Goal: Information Seeking & Learning: Find contact information

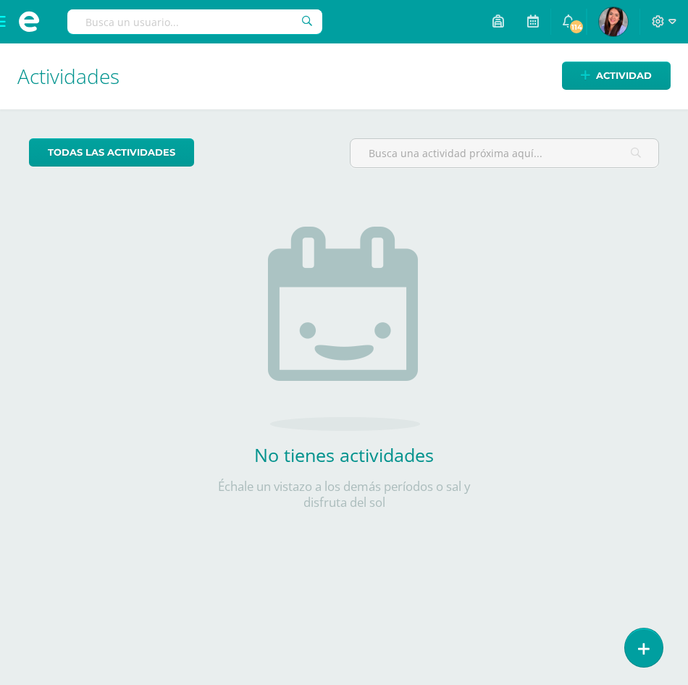
click at [188, 25] on input "text" at bounding box center [194, 21] width 255 height 25
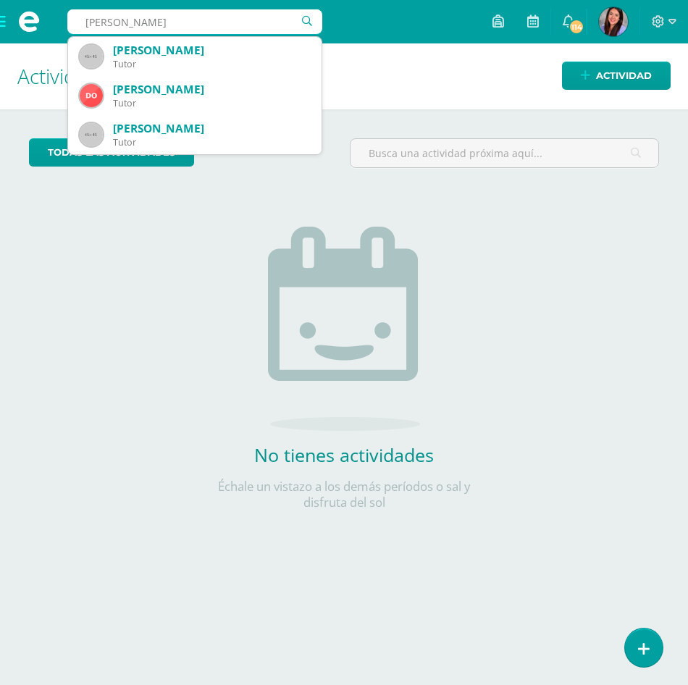
type input "dennis"
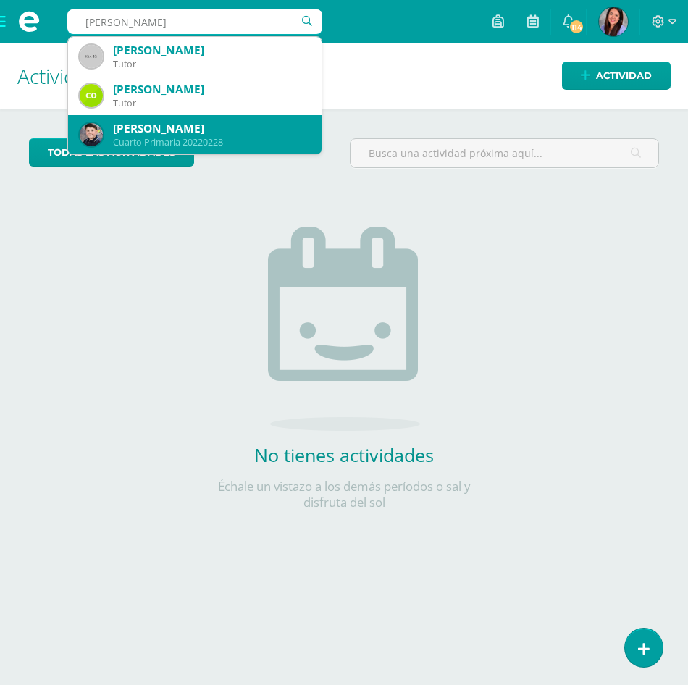
click at [175, 142] on div "Cuarto Primaria 20220228" at bounding box center [211, 142] width 197 height 12
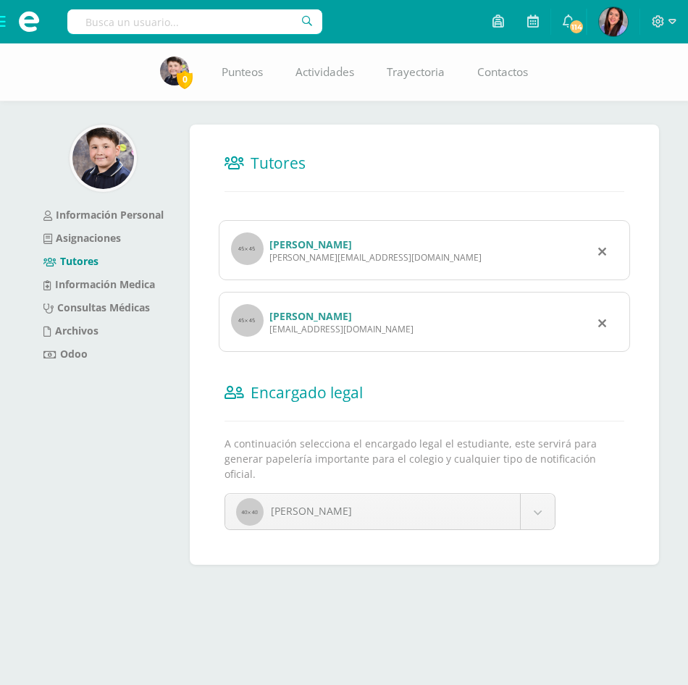
drag, startPoint x: 371, startPoint y: 259, endPoint x: 272, endPoint y: 260, distance: 99.3
click at [272, 260] on div "dennis.gar100@gmail.com" at bounding box center [376, 257] width 212 height 12
copy div "dennis.gar100@gmail.com"
drag, startPoint x: 394, startPoint y: 337, endPoint x: 270, endPoint y: 337, distance: 123.9
click at [270, 337] on div "Rosa Fermina Medina Reyes drmedina_12@yahoo.com.mx" at bounding box center [425, 322] width 412 height 60
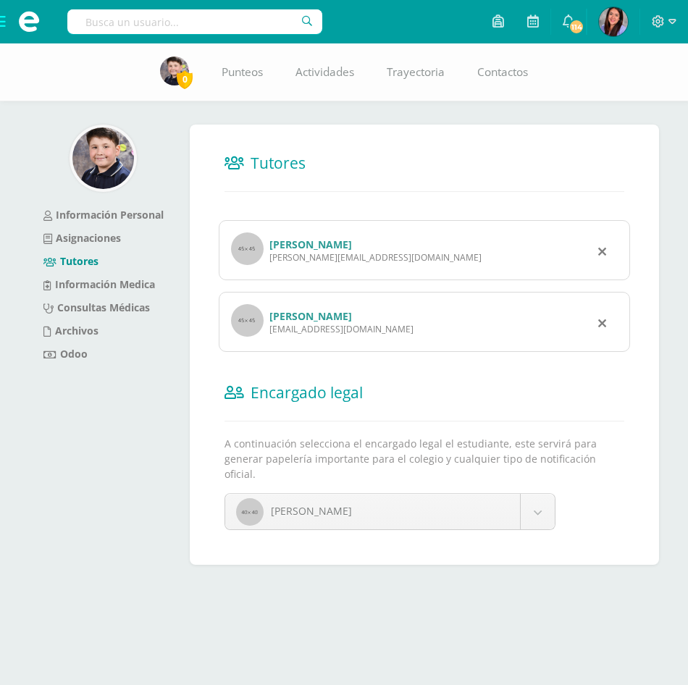
copy div "drmedina_12@yahoo.com.mx"
click at [257, 322] on img at bounding box center [247, 320] width 33 height 33
click at [296, 309] on link "Rosa Fermina Medina Reyes" at bounding box center [311, 316] width 83 height 14
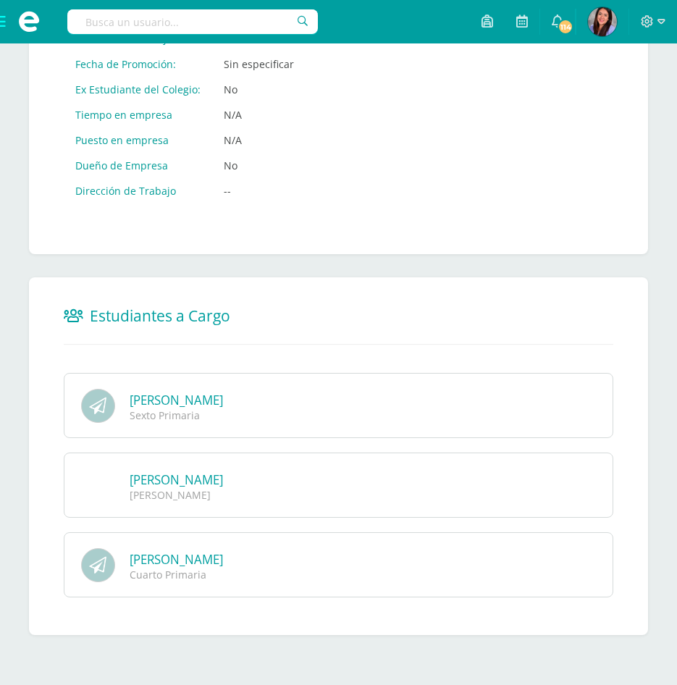
scroll to position [810, 0]
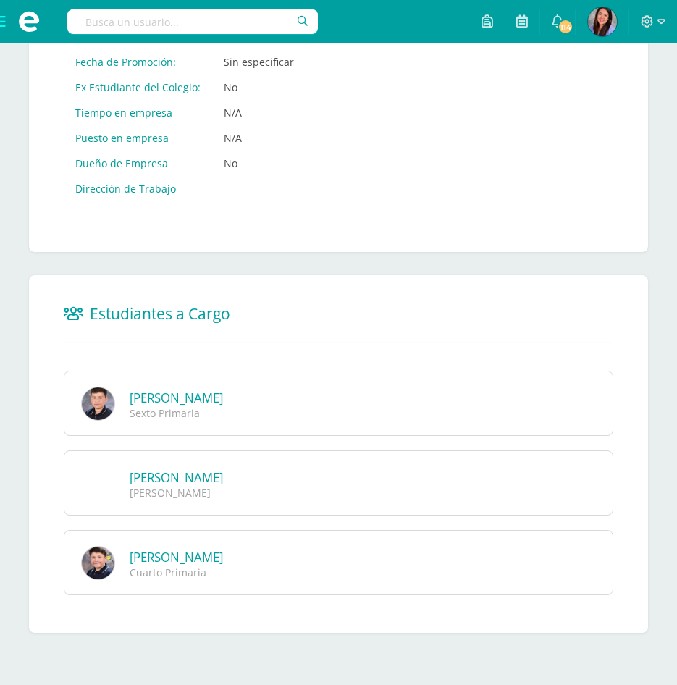
click at [209, 476] on link "Nimsi Arelí García Medina" at bounding box center [176, 478] width 93 height 17
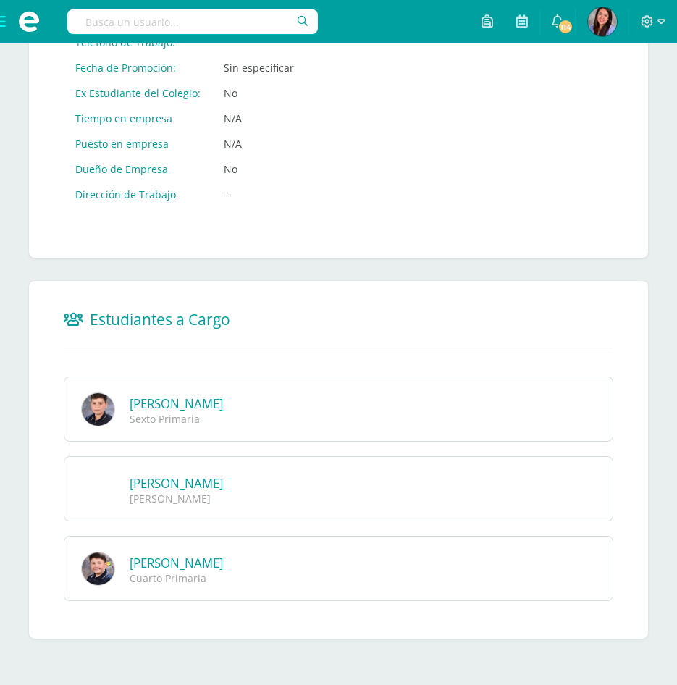
click at [205, 479] on link "[PERSON_NAME]" at bounding box center [176, 483] width 93 height 17
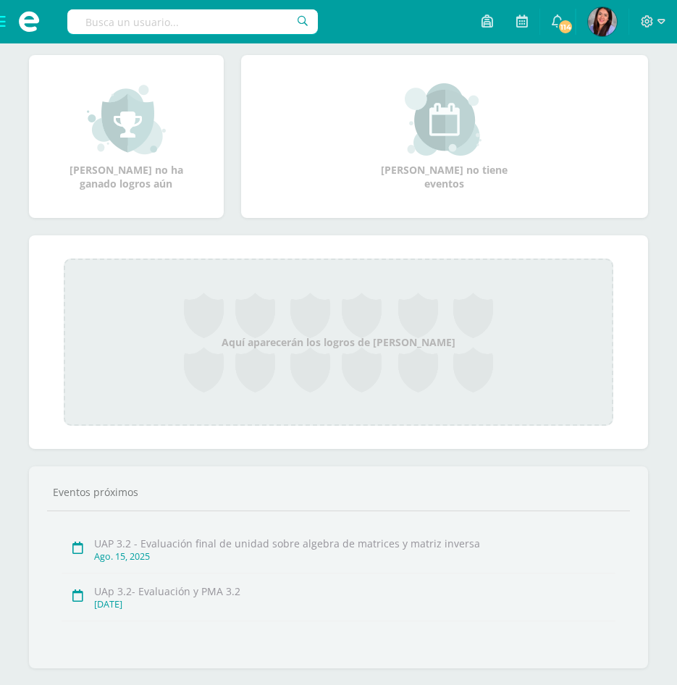
scroll to position [138, 0]
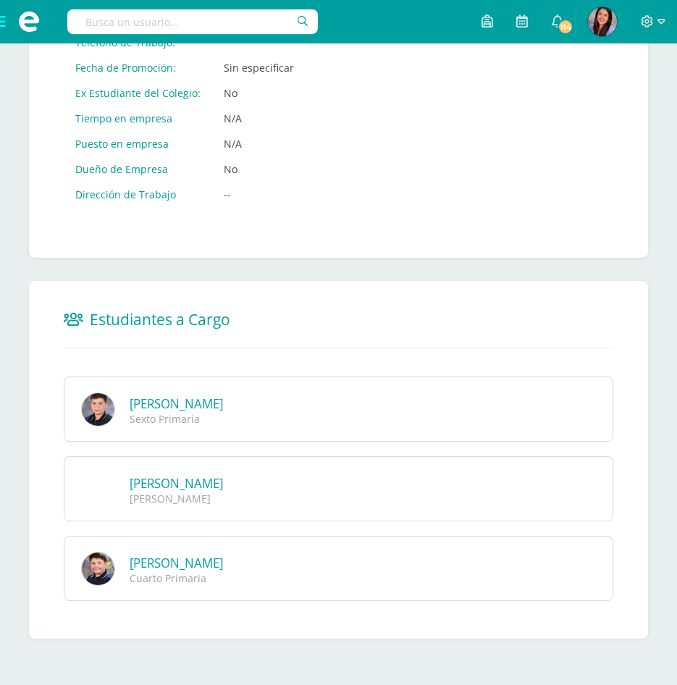
click at [210, 25] on input "text" at bounding box center [192, 21] width 251 height 25
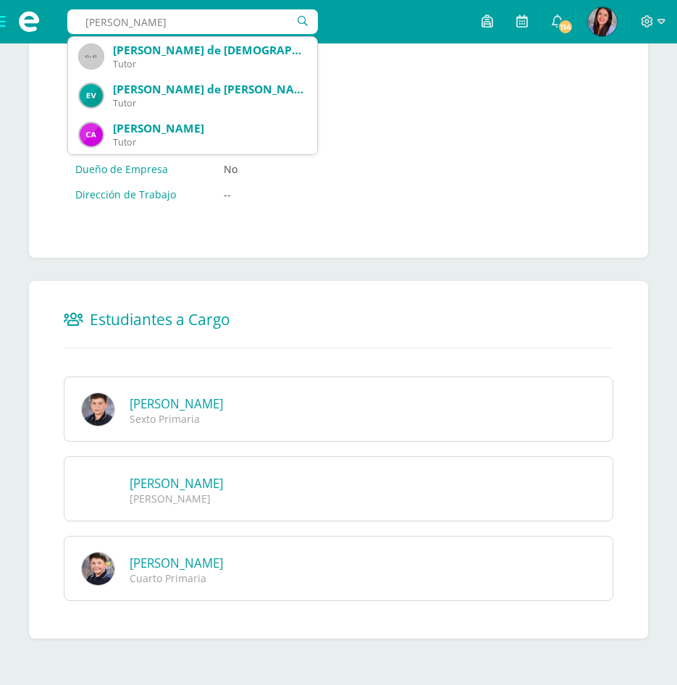
type input "emily paxel"
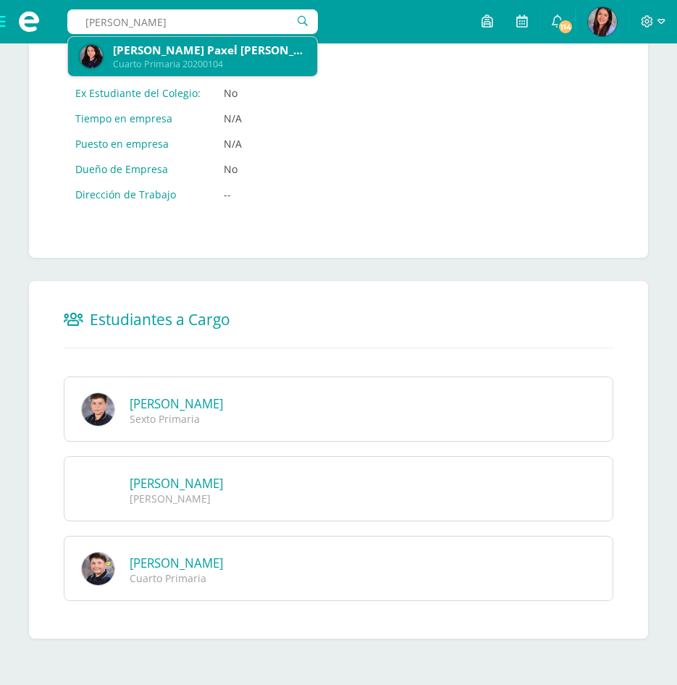
click at [201, 64] on div "Cuarto Primaria 20200104" at bounding box center [209, 64] width 193 height 12
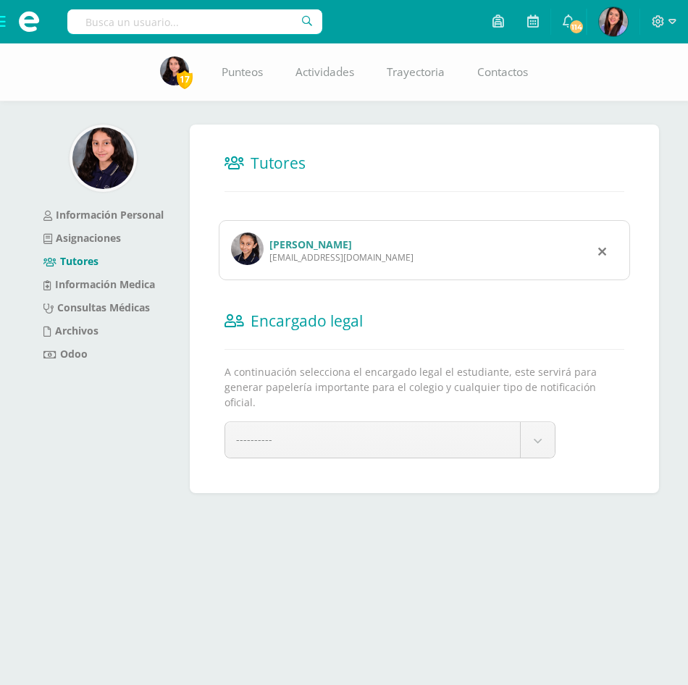
drag, startPoint x: 384, startPoint y: 265, endPoint x: 267, endPoint y: 265, distance: 117.4
click at [267, 265] on div "HELEN CORINA FARFAN GARCIA hgarcia@mineduc.gob.gt" at bounding box center [425, 250] width 412 height 60
copy div "hgarcia@mineduc.gob.gt"
click at [188, 29] on input "text" at bounding box center [194, 21] width 255 height 25
type input "valentina lepe"
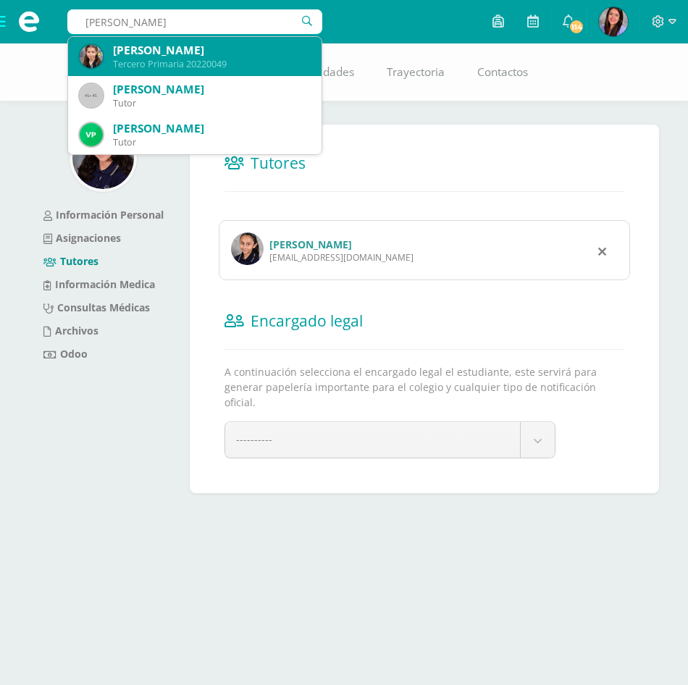
click at [193, 57] on div "Valentina Isabel Lepe Ochoa" at bounding box center [211, 50] width 197 height 15
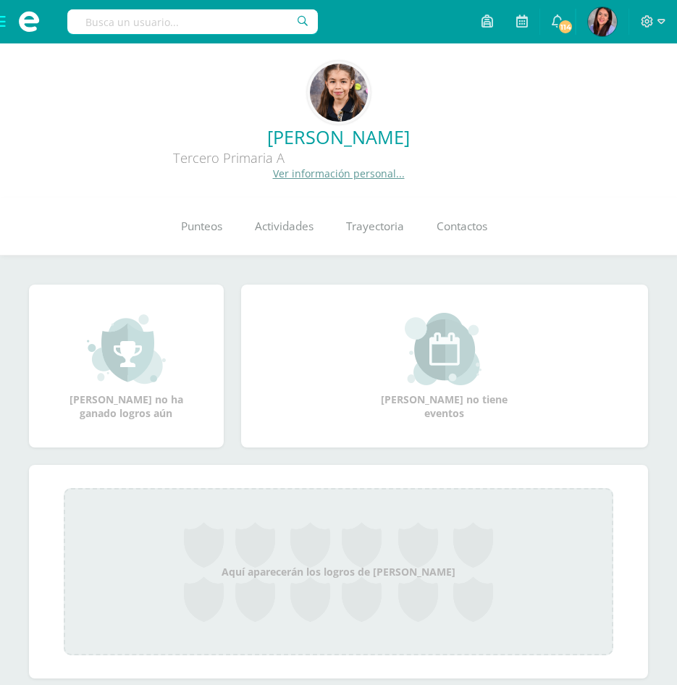
click at [384, 176] on link "Ver información personal..." at bounding box center [339, 174] width 132 height 14
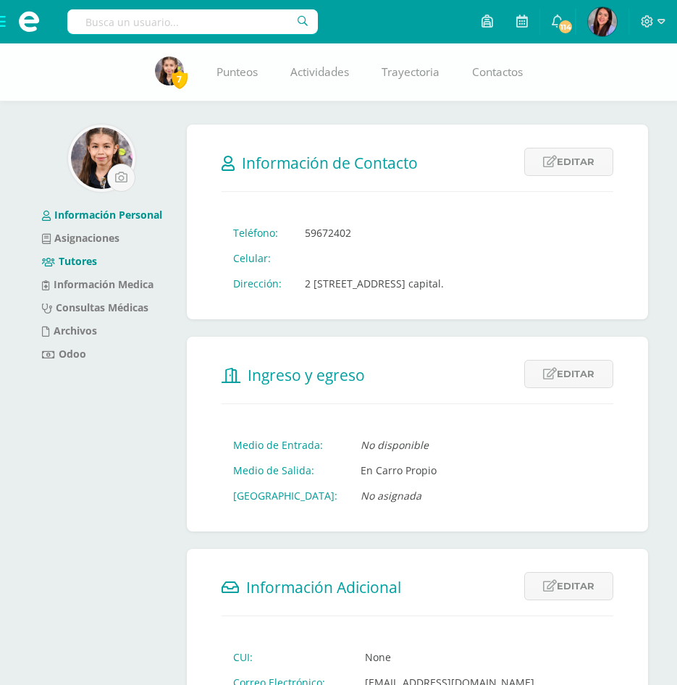
click at [75, 256] on link "Tutores" at bounding box center [69, 261] width 55 height 14
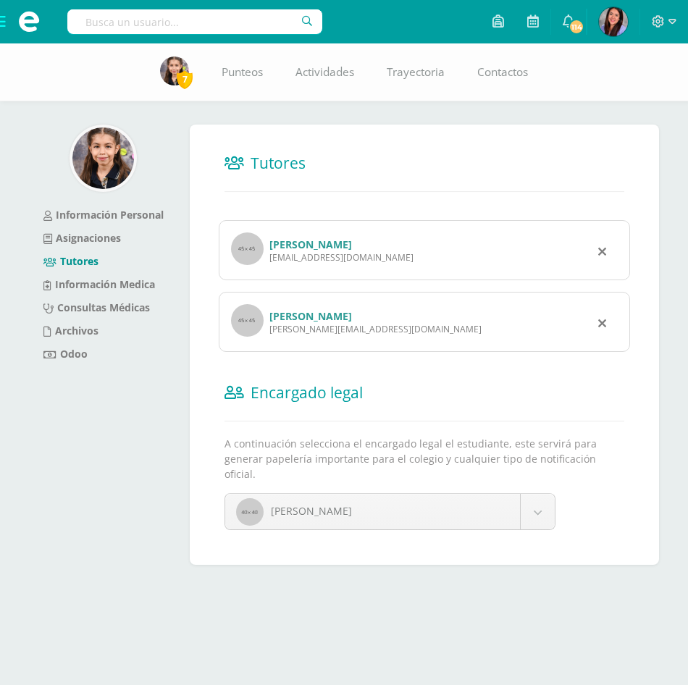
drag, startPoint x: 369, startPoint y: 262, endPoint x: 268, endPoint y: 263, distance: 100.7
click at [268, 263] on div "[PERSON_NAME] [EMAIL_ADDRESS][DOMAIN_NAME]" at bounding box center [425, 250] width 412 height 60
copy div "[EMAIL_ADDRESS][DOMAIN_NAME]"
drag, startPoint x: 383, startPoint y: 333, endPoint x: 267, endPoint y: 329, distance: 116.7
click at [267, 329] on div "[PERSON_NAME] Zaldaña [EMAIL_ADDRESS][DOMAIN_NAME]" at bounding box center [425, 322] width 412 height 60
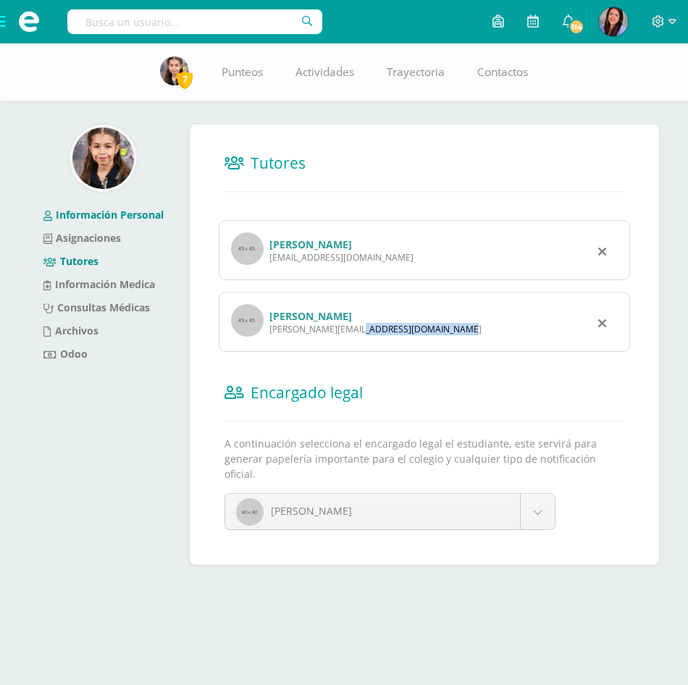
copy div "[PERSON_NAME][EMAIL_ADDRESS][DOMAIN_NAME]"
